Goal: Task Accomplishment & Management: Manage account settings

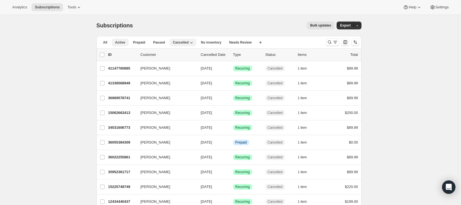
click at [120, 41] on span "Active" at bounding box center [120, 42] width 10 height 4
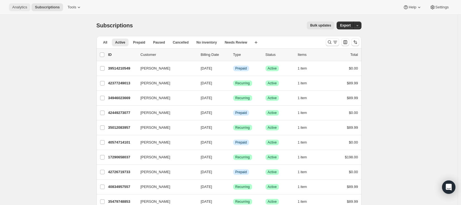
click at [18, 8] on span "Analytics" at bounding box center [19, 7] width 15 height 4
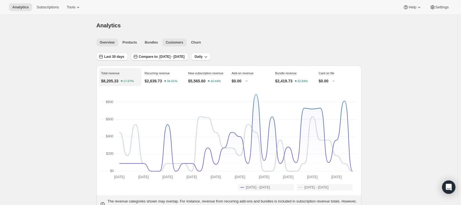
click at [176, 43] on span "Customers" at bounding box center [175, 42] width 18 height 4
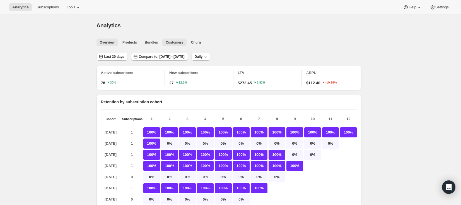
click at [109, 41] on span "Overview" at bounding box center [107, 42] width 15 height 4
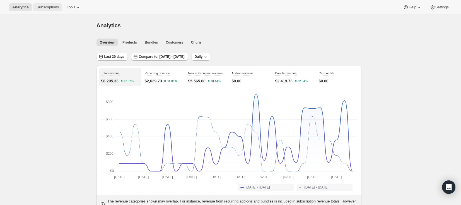
click at [43, 5] on span "Subscriptions" at bounding box center [48, 7] width 22 height 4
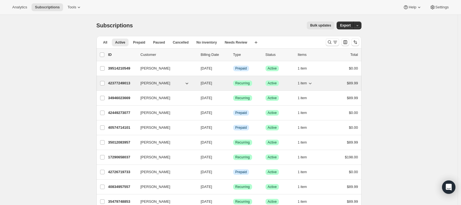
click at [127, 83] on p "42377249013" at bounding box center [122, 83] width 28 height 6
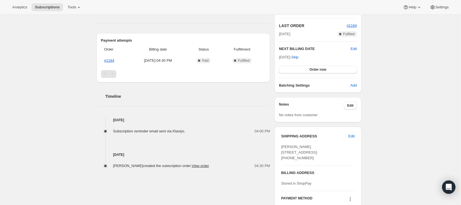
scroll to position [117, 0]
drag, startPoint x: 124, startPoint y: 131, endPoint x: 177, endPoint y: 133, distance: 53.3
click at [177, 133] on span "Subscription reminder email sent via Klaviyo." at bounding box center [149, 132] width 72 height 4
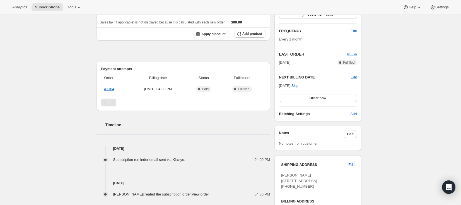
scroll to position [42, 0]
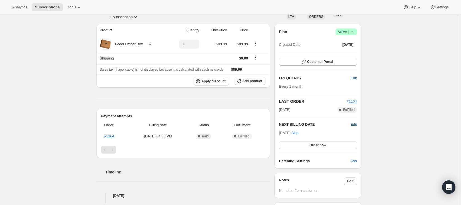
click at [51, 70] on div "Subscription #42377249013. This page is ready Subscription #42377249013 Success…" at bounding box center [229, 147] width 458 height 348
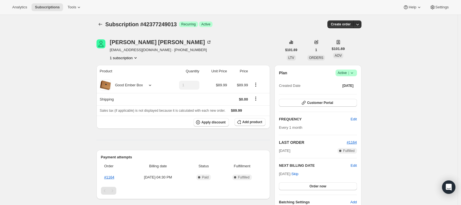
scroll to position [0, 0]
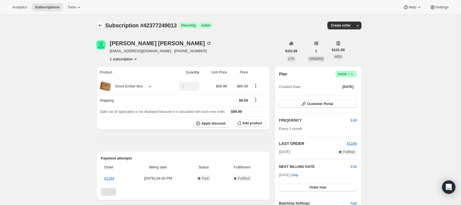
click at [101, 25] on icon "Subscriptions" at bounding box center [101, 26] width 6 height 6
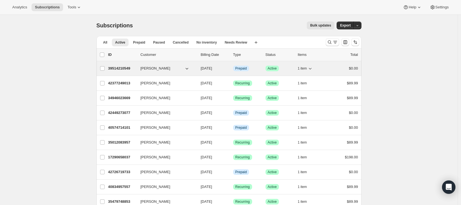
click at [117, 68] on p "39514210549" at bounding box center [122, 69] width 28 height 6
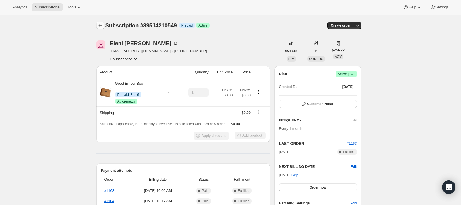
click at [104, 25] on button "Subscriptions" at bounding box center [101, 25] width 8 height 8
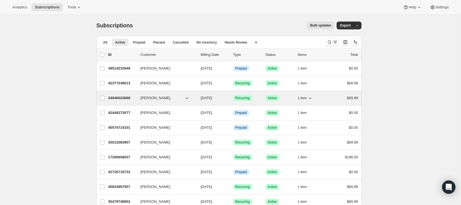
click at [128, 97] on p "34946023669" at bounding box center [122, 98] width 28 height 6
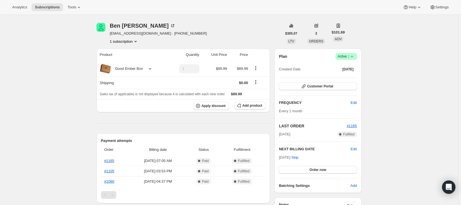
scroll to position [18, 0]
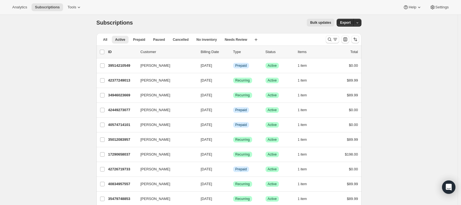
scroll to position [9, 0]
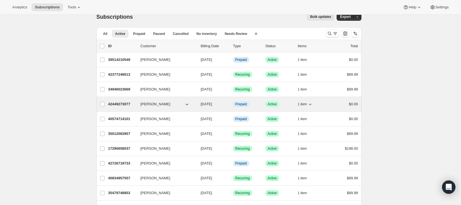
click at [147, 105] on span "[PERSON_NAME]" at bounding box center [156, 104] width 30 height 6
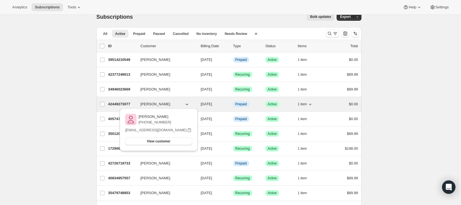
click at [130, 104] on p "42449273077" at bounding box center [122, 104] width 28 height 6
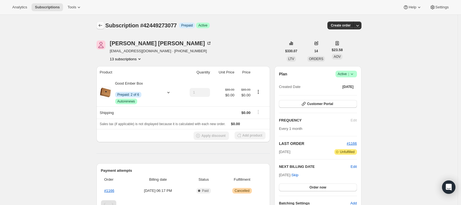
click at [101, 25] on icon "Subscriptions" at bounding box center [101, 25] width 4 height 3
